Goal: Task Accomplishment & Management: Use online tool/utility

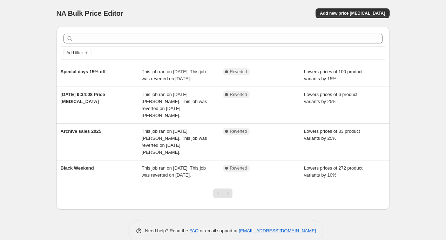
click at [365, 18] on div "NA Bulk Price Editor. This page is ready NA Bulk Price Editor Add new price cha…" at bounding box center [222, 13] width 333 height 27
click at [365, 15] on span "Add new price [MEDICAL_DATA]" at bounding box center [352, 14] width 65 height 6
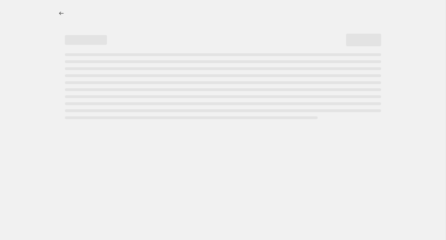
select select "percentage"
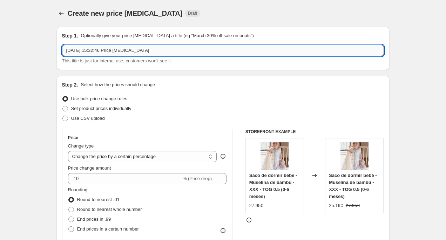
click at [100, 53] on input "26 ago 2025, 15:32:46 Price change job" at bounding box center [223, 50] width 322 height 11
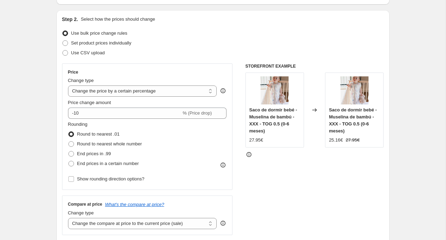
scroll to position [66, 0]
type input "Packs"
click at [154, 94] on select "Change the price to a certain amount Change the price by a certain amount Chang…" at bounding box center [142, 90] width 149 height 11
click at [68, 85] on select "Change the price to a certain amount Change the price by a certain amount Chang…" at bounding box center [142, 90] width 149 height 11
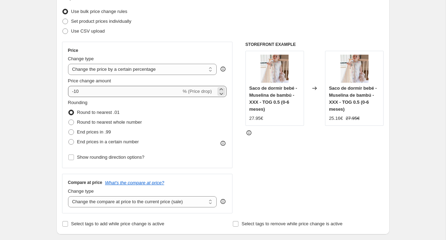
scroll to position [103, 0]
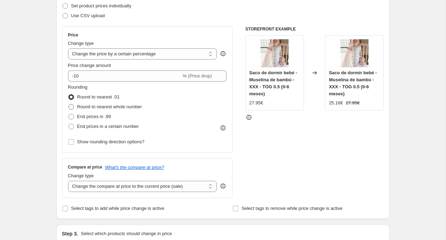
click at [71, 106] on span at bounding box center [71, 107] width 6 height 6
click at [69, 104] on input "Round to nearest whole number" at bounding box center [68, 104] width 0 height 0
radio input "true"
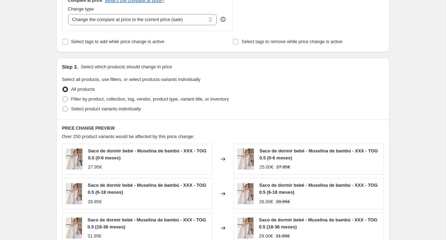
scroll to position [271, 0]
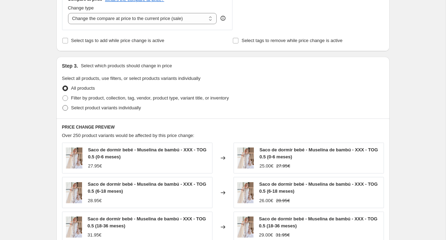
click at [67, 107] on span at bounding box center [65, 108] width 6 height 6
click at [63, 105] on input "Select product variants individually" at bounding box center [62, 105] width 0 height 0
radio input "true"
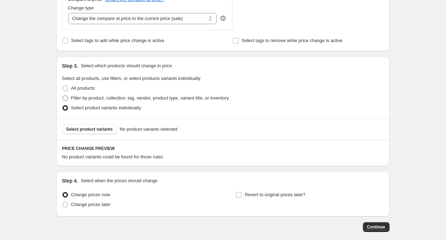
click at [64, 97] on span at bounding box center [65, 98] width 6 height 6
click at [63, 96] on input "Filter by product, collection, tag, vendor, product type, variant title, or inv…" at bounding box center [62, 95] width 0 height 0
radio input "true"
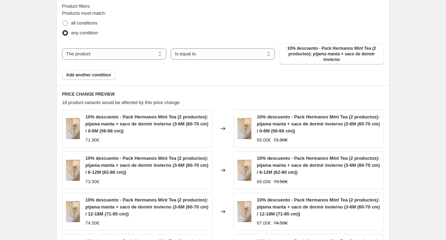
scroll to position [392, 0]
click at [305, 59] on span "10% descuento - Pack Hermanos Mint Tea (2 productos): pijama manta + saco de do…" at bounding box center [331, 54] width 96 height 17
click at [139, 49] on select "The product The product's collection The product's tag The product's vendor The…" at bounding box center [114, 54] width 104 height 11
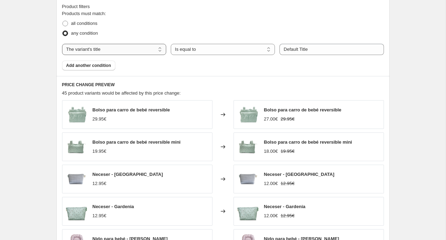
click at [137, 48] on select "The product The product's collection The product's tag The product's vendor The…" at bounding box center [114, 49] width 104 height 11
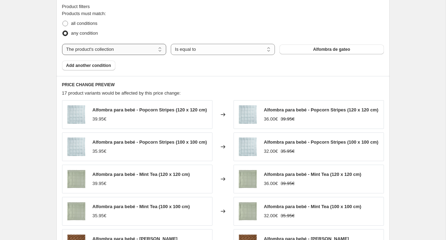
click at [133, 49] on select "The product The product's collection The product's tag The product's vendor The…" at bounding box center [114, 49] width 104 height 11
select select "product"
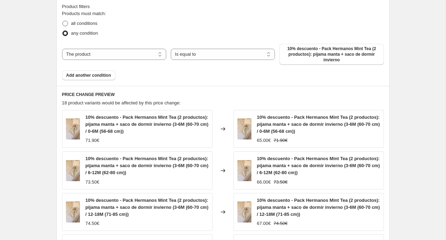
click at [62, 23] on span at bounding box center [65, 23] width 6 height 6
click at [62, 21] on input "all conditions" at bounding box center [62, 21] width 0 height 0
radio input "true"
click at [346, 54] on span "10% descuento - Pack Hermanos Mint Tea (2 productos): pijama manta + saco de do…" at bounding box center [331, 54] width 96 height 17
click at [64, 32] on span at bounding box center [65, 33] width 6 height 6
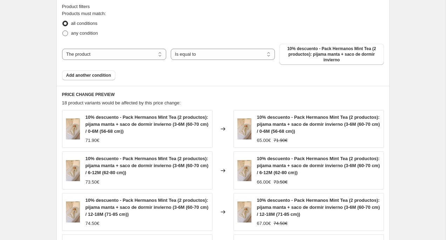
click at [63, 31] on input "any condition" at bounding box center [62, 30] width 0 height 0
radio input "true"
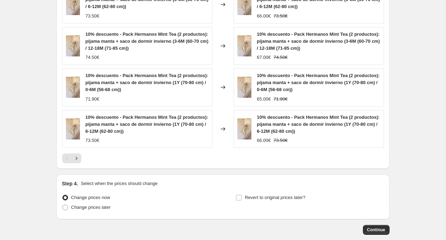
scroll to position [558, 0]
click at [74, 158] on icon "Next" at bounding box center [76, 158] width 7 height 7
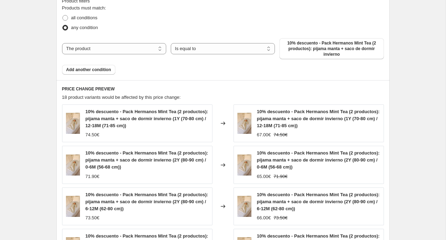
scroll to position [395, 0]
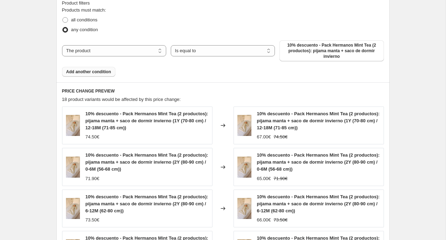
click at [96, 71] on span "Add another condition" at bounding box center [88, 72] width 45 height 6
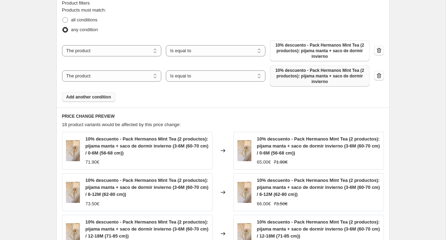
click at [288, 80] on span "10% descuento - Pack Hermanos Mint Tea (2 productos): pijama manta + saco de do…" at bounding box center [319, 76] width 91 height 17
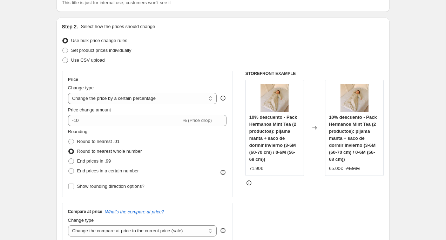
scroll to position [0, 0]
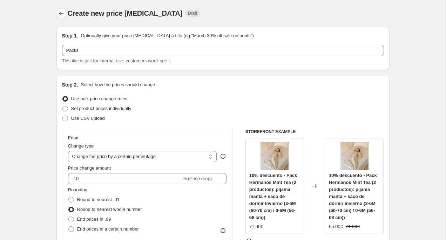
click at [58, 13] on icon "Price change jobs" at bounding box center [61, 13] width 7 height 7
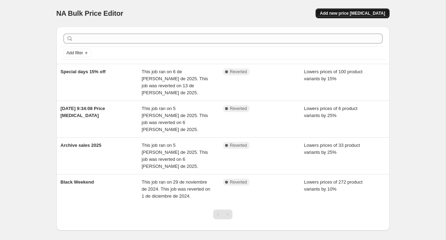
click at [370, 17] on button "Add new price [MEDICAL_DATA]" at bounding box center [352, 13] width 74 height 10
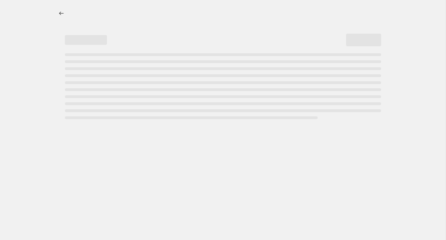
select select "percentage"
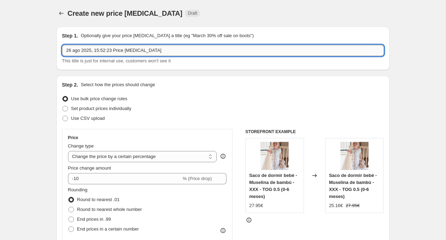
click at [112, 50] on input "26 ago 2025, 15:52:23 Price change job" at bounding box center [223, 50] width 322 height 11
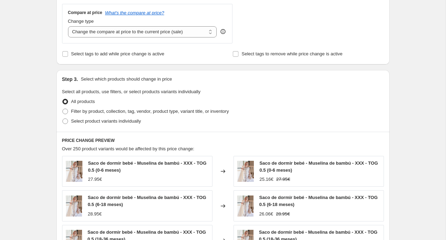
scroll to position [267, 0]
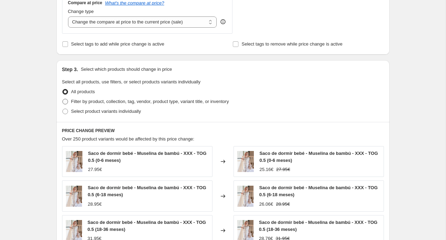
type input "Packs"
click at [66, 101] on span at bounding box center [65, 102] width 6 height 6
click at [63, 99] on input "Filter by product, collection, tag, vendor, product type, variant title, or inv…" at bounding box center [62, 99] width 0 height 0
radio input "true"
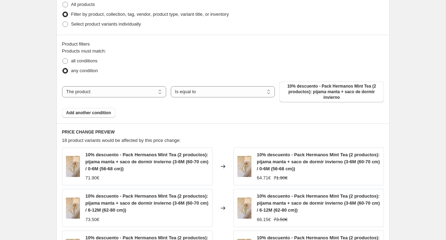
scroll to position [356, 0]
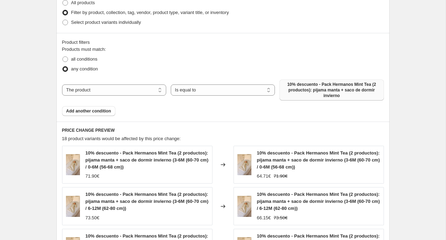
click at [325, 88] on span "10% descuento - Pack Hermanos Mint Tea (2 productos): pijama manta + saco de do…" at bounding box center [331, 90] width 96 height 17
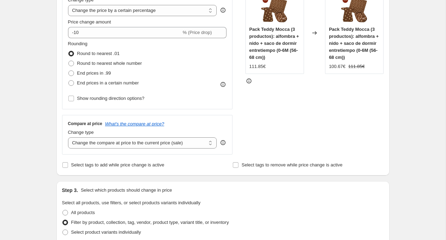
scroll to position [145, 0]
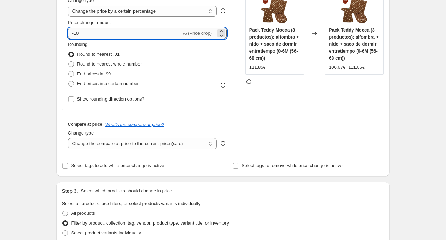
click at [76, 33] on input "-10" at bounding box center [124, 33] width 113 height 11
type input "-20"
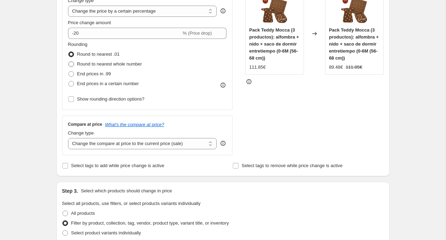
click at [72, 65] on span at bounding box center [71, 64] width 6 height 6
click at [69, 62] on input "Round to nearest whole number" at bounding box center [68, 61] width 0 height 0
radio input "true"
click at [71, 75] on span at bounding box center [71, 74] width 6 height 6
click at [69, 71] on input "End prices in .99" at bounding box center [68, 71] width 0 height 0
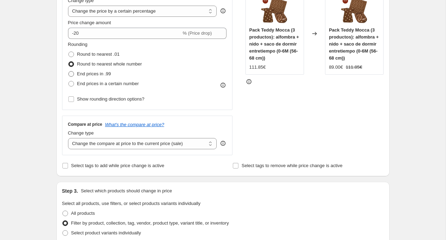
radio input "true"
click at [73, 84] on span at bounding box center [71, 84] width 6 height 6
click at [69, 81] on input "End prices in a certain number" at bounding box center [68, 81] width 0 height 0
radio input "true"
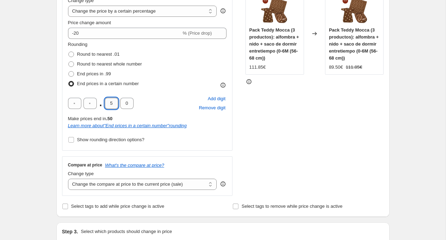
click at [113, 106] on input "5" at bounding box center [111, 103] width 13 height 11
type input "5"
type input "9"
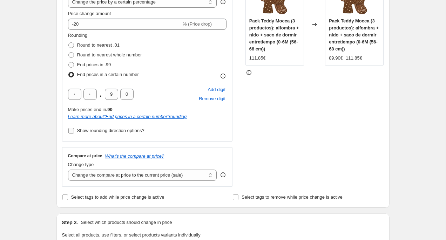
click at [70, 130] on input "Show rounding direction options?" at bounding box center [71, 131] width 6 height 6
checkbox input "true"
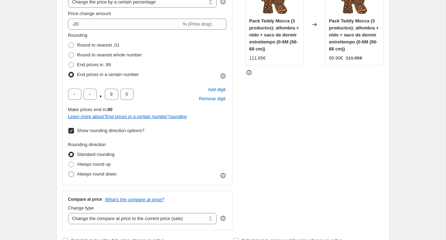
click at [91, 173] on span "Always round down" at bounding box center [97, 173] width 40 height 5
click at [69, 172] on input "Always round down" at bounding box center [68, 171] width 0 height 0
radio input "true"
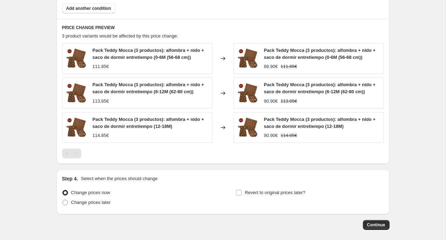
scroll to position [570, 0]
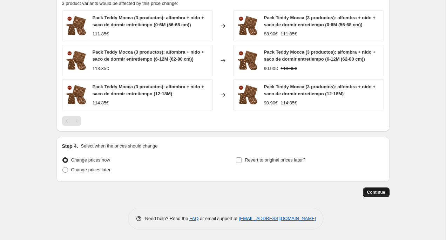
click at [384, 193] on span "Continue" at bounding box center [376, 193] width 18 height 6
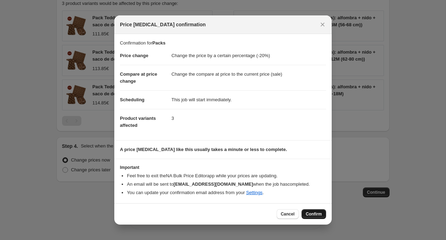
click at [313, 215] on span "Confirm" at bounding box center [314, 214] width 16 height 6
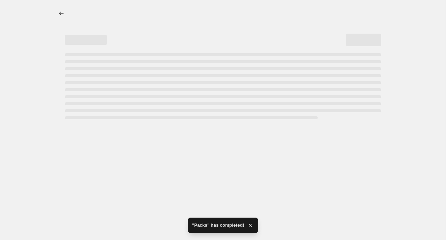
select select "percentage"
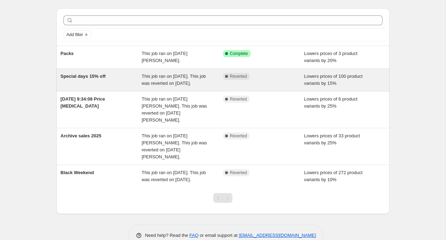
scroll to position [20, 0]
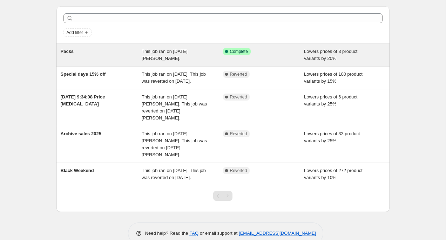
click at [122, 52] on div "Packs" at bounding box center [101, 55] width 81 height 14
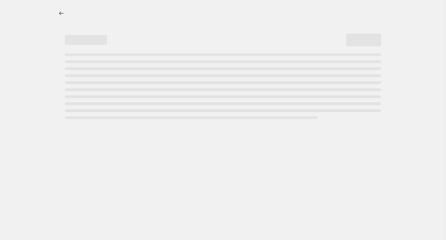
select select "percentage"
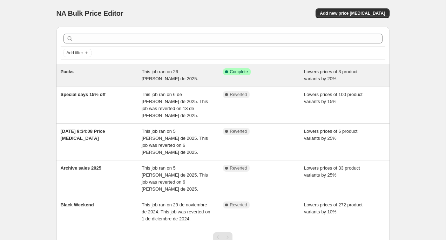
click at [106, 76] on div "Packs" at bounding box center [101, 75] width 81 height 14
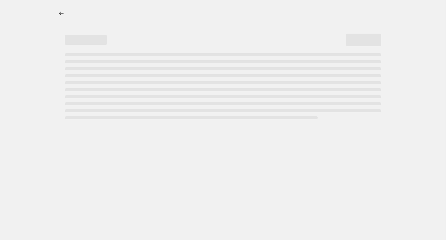
select select "percentage"
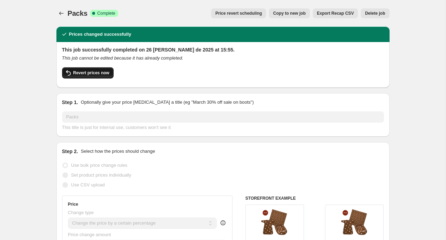
click at [88, 74] on span "Revert prices now" at bounding box center [91, 73] width 36 height 6
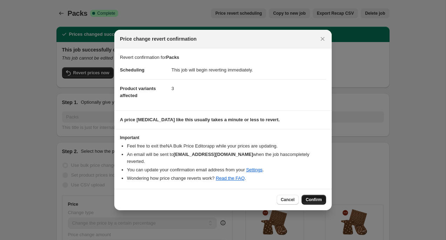
click at [315, 197] on span "Confirm" at bounding box center [314, 200] width 16 height 6
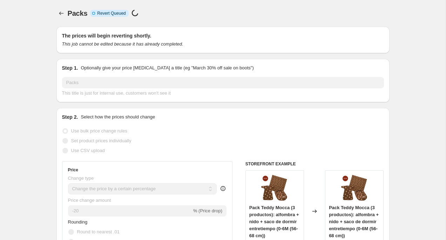
select select "percentage"
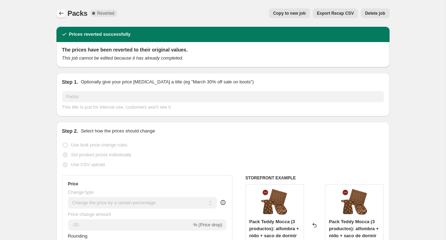
click at [61, 14] on icon "Price change jobs" at bounding box center [61, 13] width 7 height 7
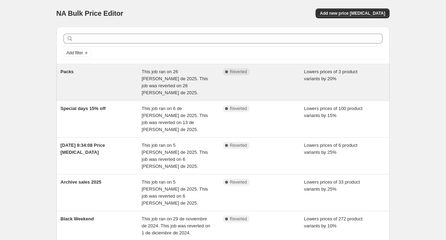
click at [105, 83] on div "Packs" at bounding box center [101, 82] width 81 height 28
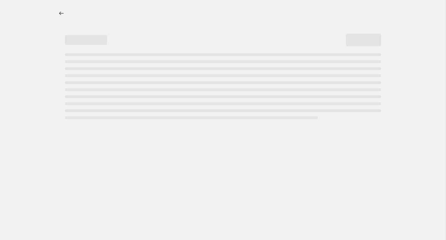
select select "percentage"
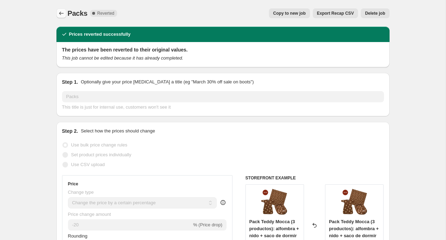
click at [59, 14] on icon "Price change jobs" at bounding box center [61, 13] width 7 height 7
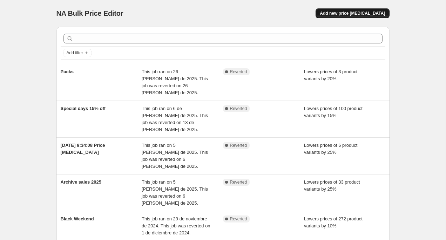
click at [341, 15] on span "Add new price [MEDICAL_DATA]" at bounding box center [352, 14] width 65 height 6
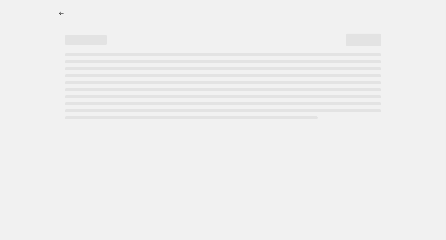
select select "percentage"
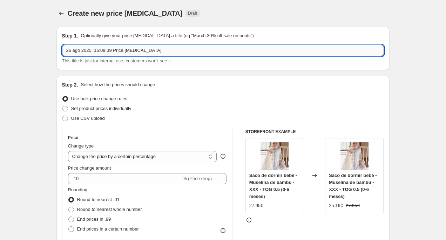
click at [102, 52] on input "26 ago 2025, 16:09:39 Price [MEDICAL_DATA]" at bounding box center [223, 50] width 322 height 11
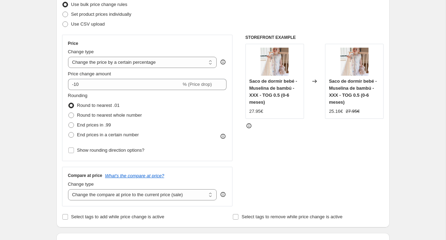
scroll to position [110, 0]
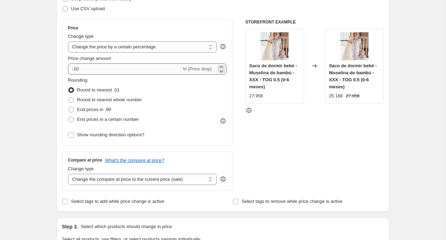
type input "Packs"
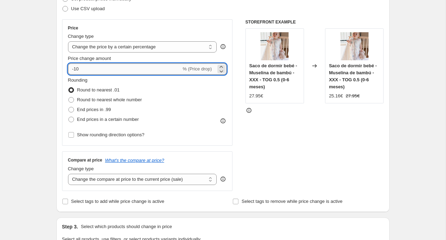
click at [101, 69] on input "-10" at bounding box center [124, 68] width 113 height 11
click at [76, 69] on input "-10" at bounding box center [124, 68] width 113 height 11
type input "-20"
click at [70, 119] on span at bounding box center [71, 120] width 6 height 6
click at [69, 117] on input "End prices in a certain number" at bounding box center [68, 117] width 0 height 0
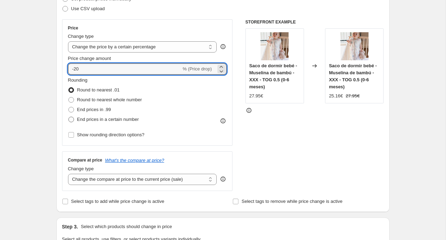
radio input "true"
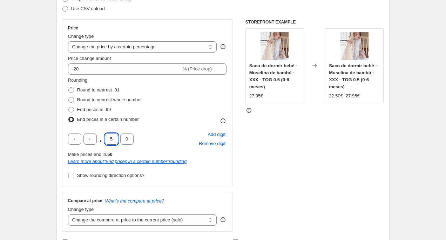
click at [113, 141] on input "5" at bounding box center [111, 138] width 13 height 11
type input "9"
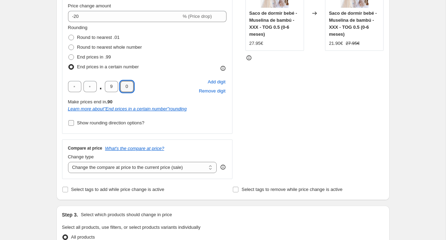
scroll to position [172, 0]
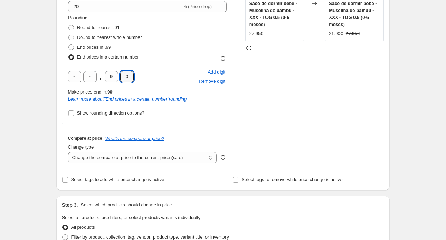
click at [204, 120] on div "Price Change type Change the price to a certain amount Change the price by a ce…" at bounding box center [147, 40] width 171 height 167
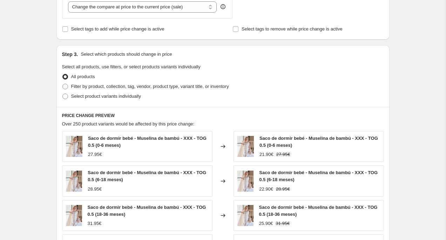
scroll to position [330, 0]
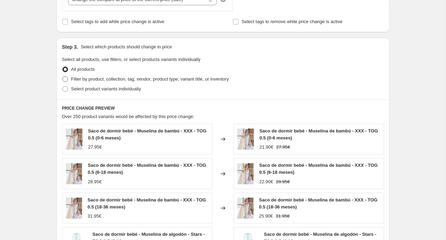
click at [66, 80] on span at bounding box center [65, 79] width 6 height 6
click at [63, 77] on input "Filter by product, collection, tag, vendor, product type, variant title, or inv…" at bounding box center [62, 76] width 0 height 0
radio input "true"
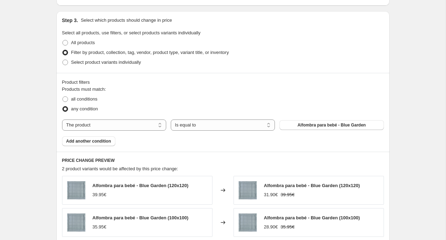
scroll to position [357, 0]
click at [310, 123] on span "Alfombra para bebé - Blue Garden" at bounding box center [331, 125] width 68 height 6
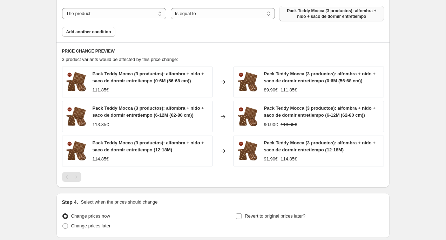
scroll to position [526, 0]
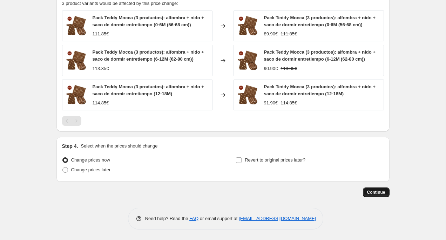
click at [378, 196] on button "Continue" at bounding box center [376, 192] width 27 height 10
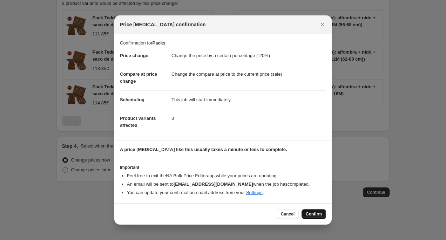
click at [316, 216] on span "Confirm" at bounding box center [314, 214] width 16 height 6
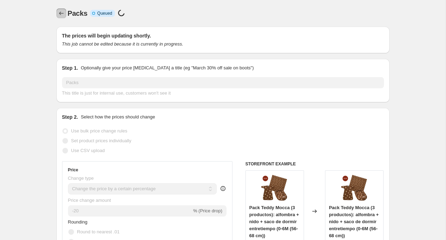
click at [59, 13] on icon "Price change jobs" at bounding box center [61, 14] width 5 height 4
